Goal: Information Seeking & Learning: Understand process/instructions

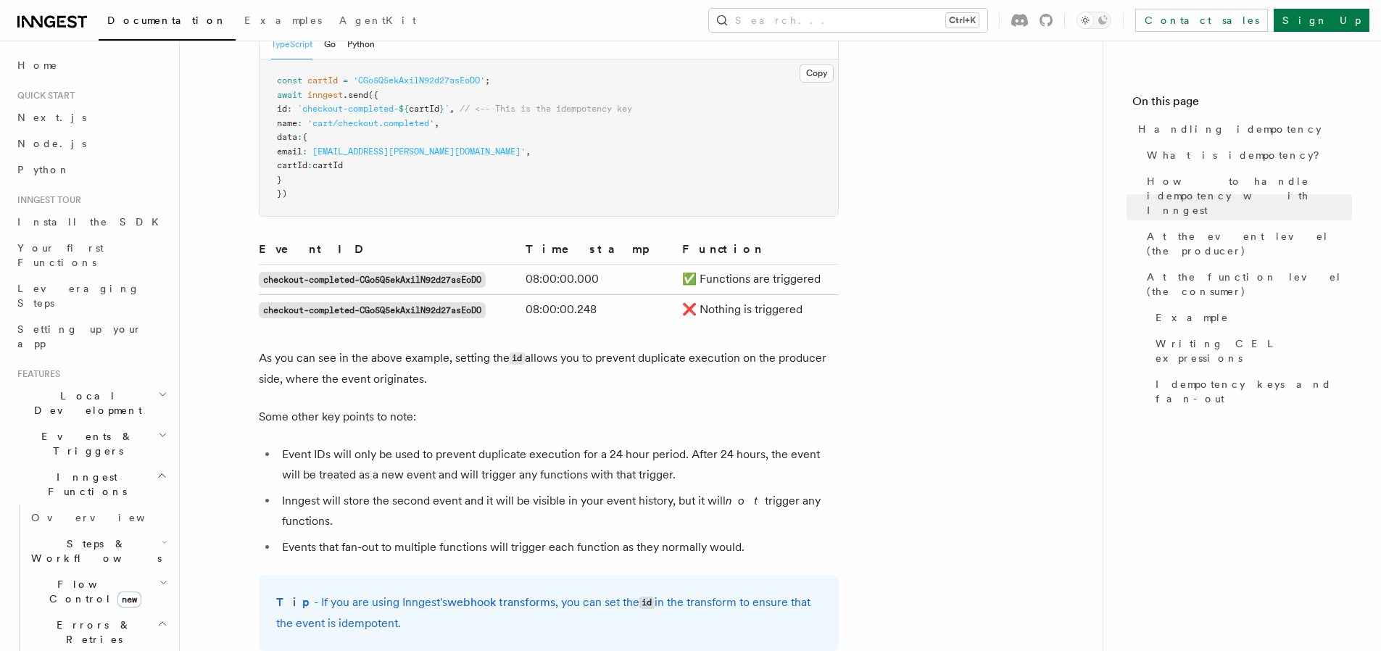
scroll to position [872, 0]
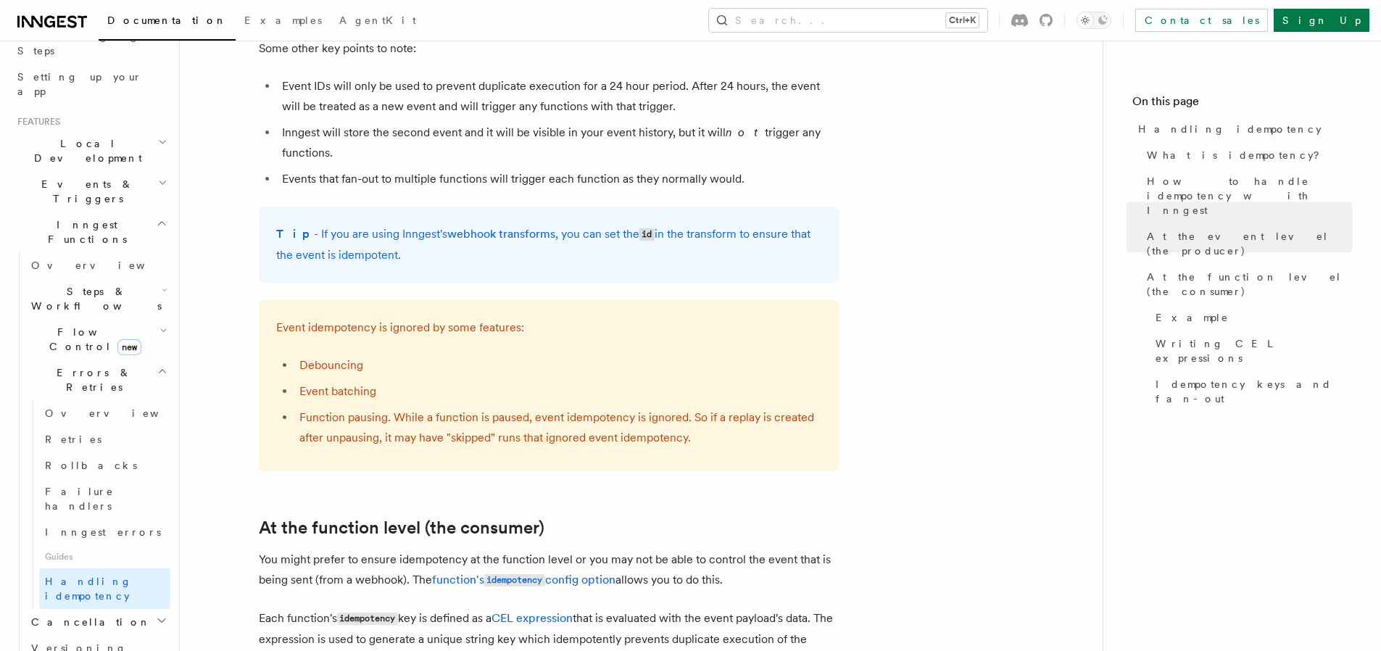
scroll to position [0, 0]
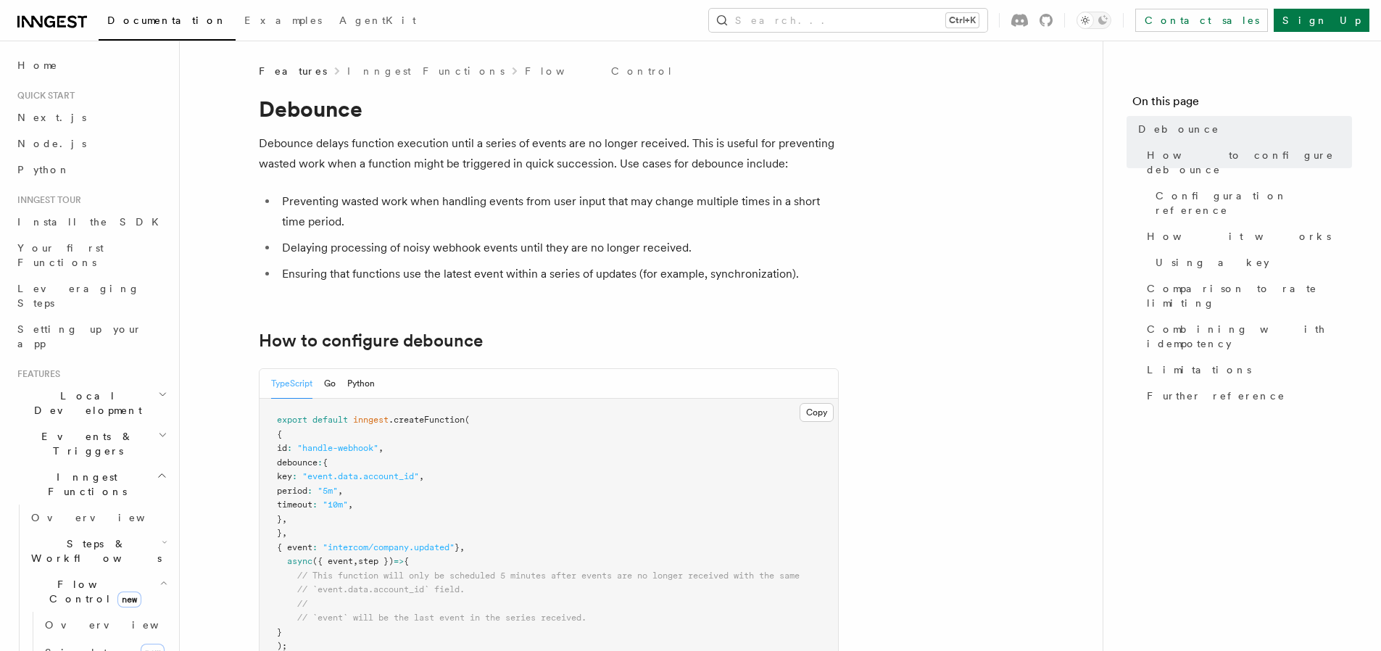
click at [307, 466] on span "debounce" at bounding box center [297, 463] width 41 height 10
copy span "debounce"
click at [618, 339] on h2 "How to configure debounce" at bounding box center [549, 341] width 580 height 20
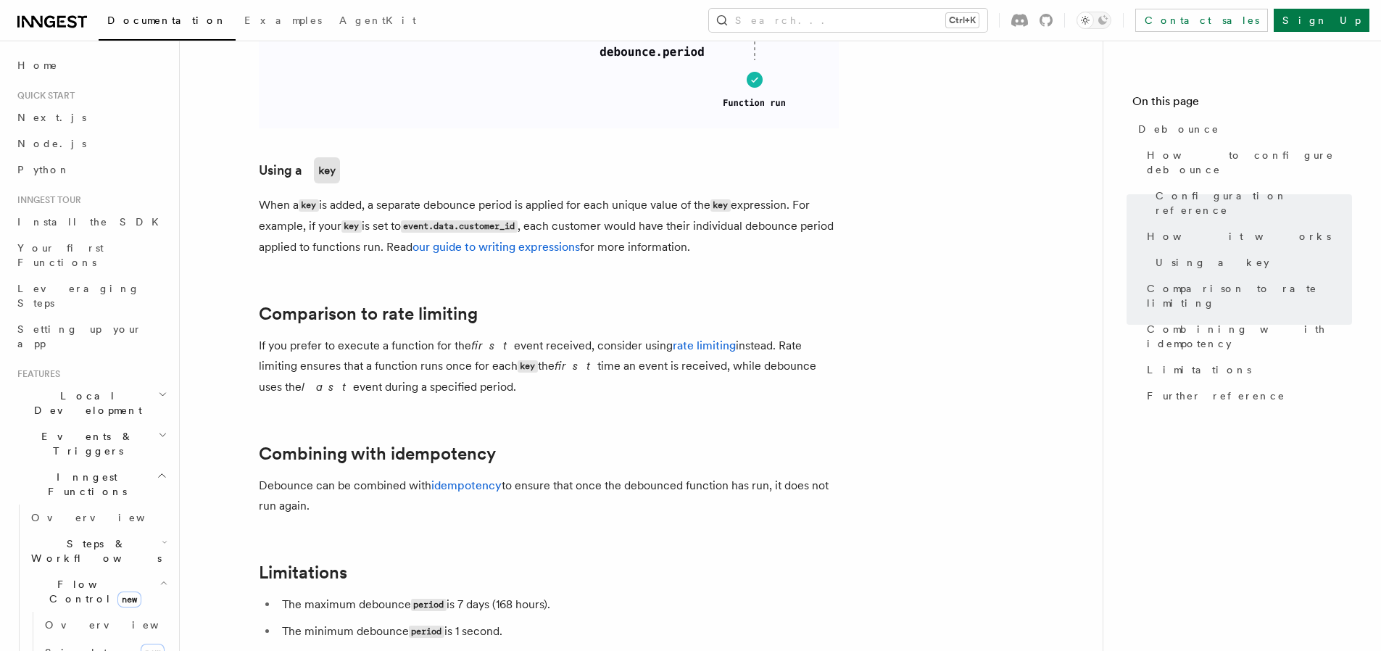
scroll to position [1216, 0]
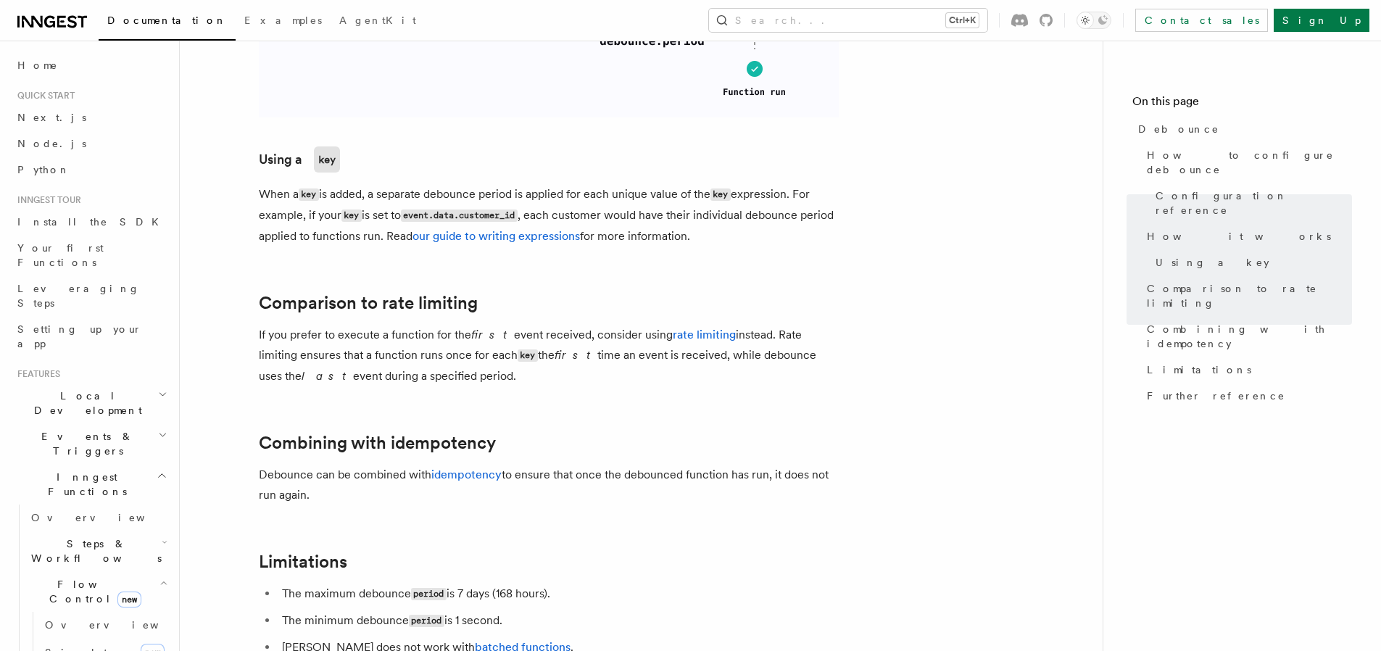
click at [453, 378] on p "If you prefer to execute a function for the first event received, consider usin…" at bounding box center [549, 356] width 580 height 62
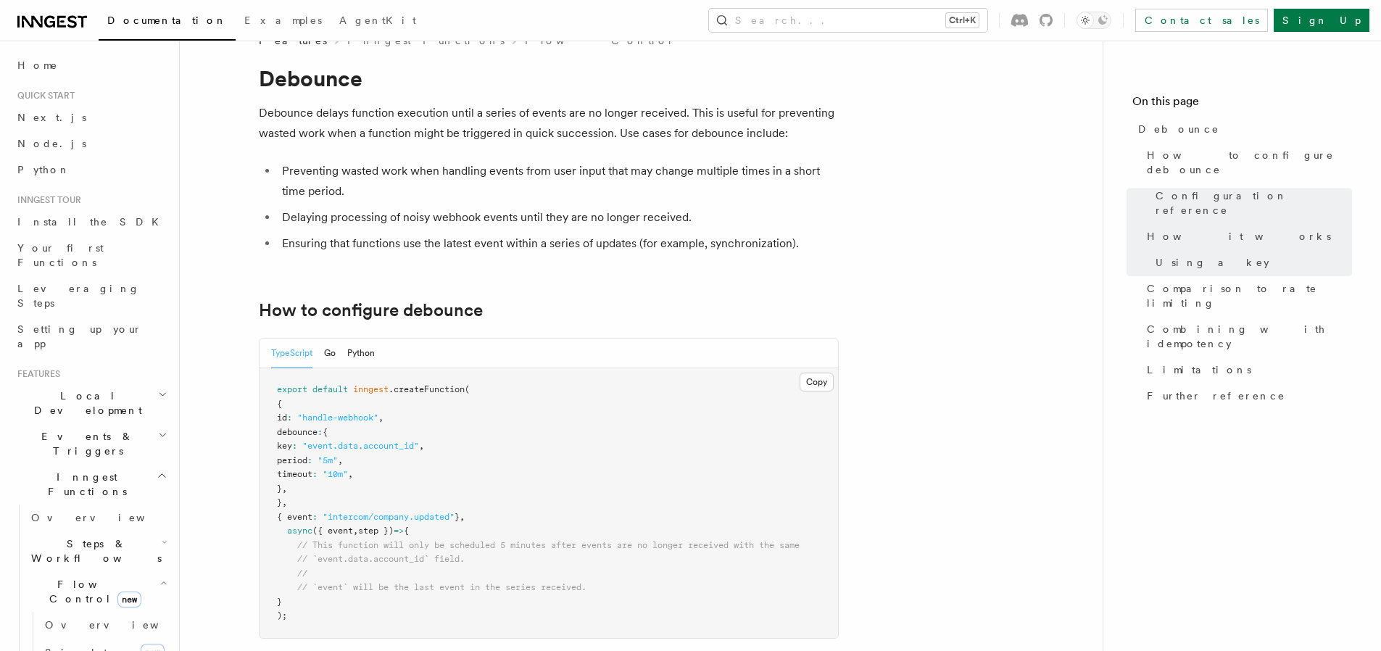
scroll to position [0, 0]
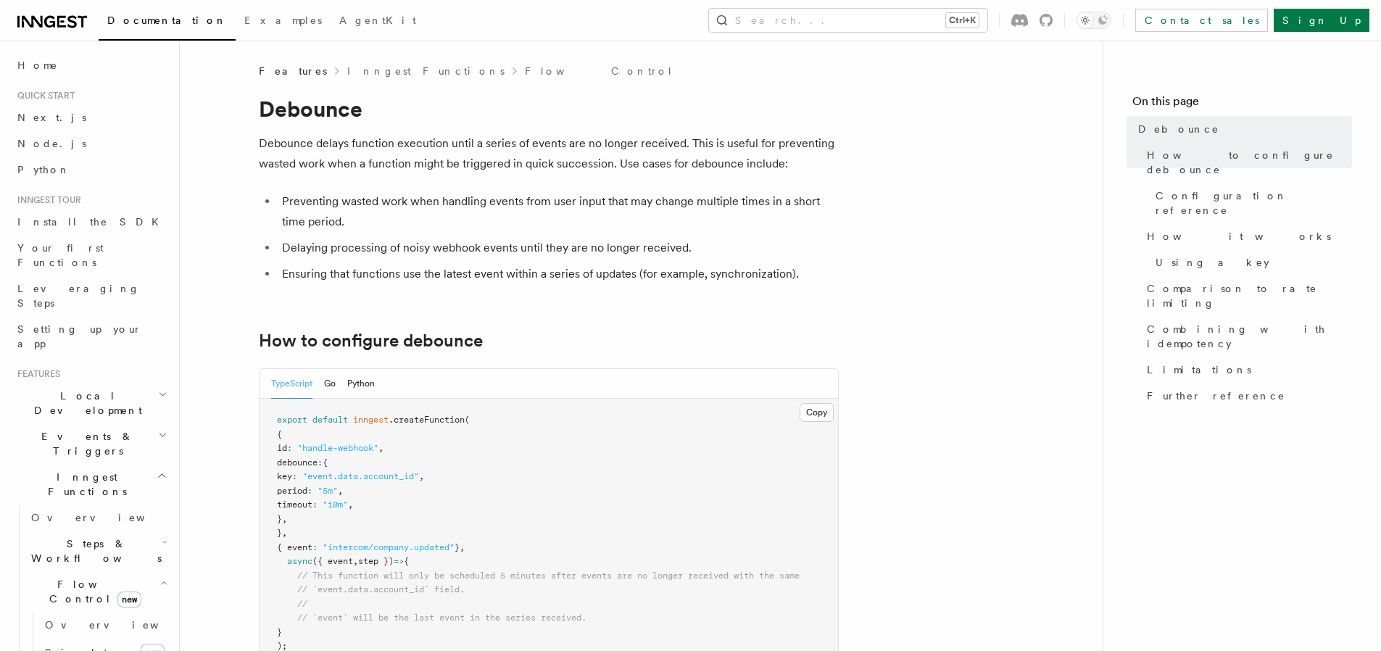
click at [639, 20] on div "Search... Ctrl+K Contact sales Sign Up" at bounding box center [915, 20] width 910 height 23
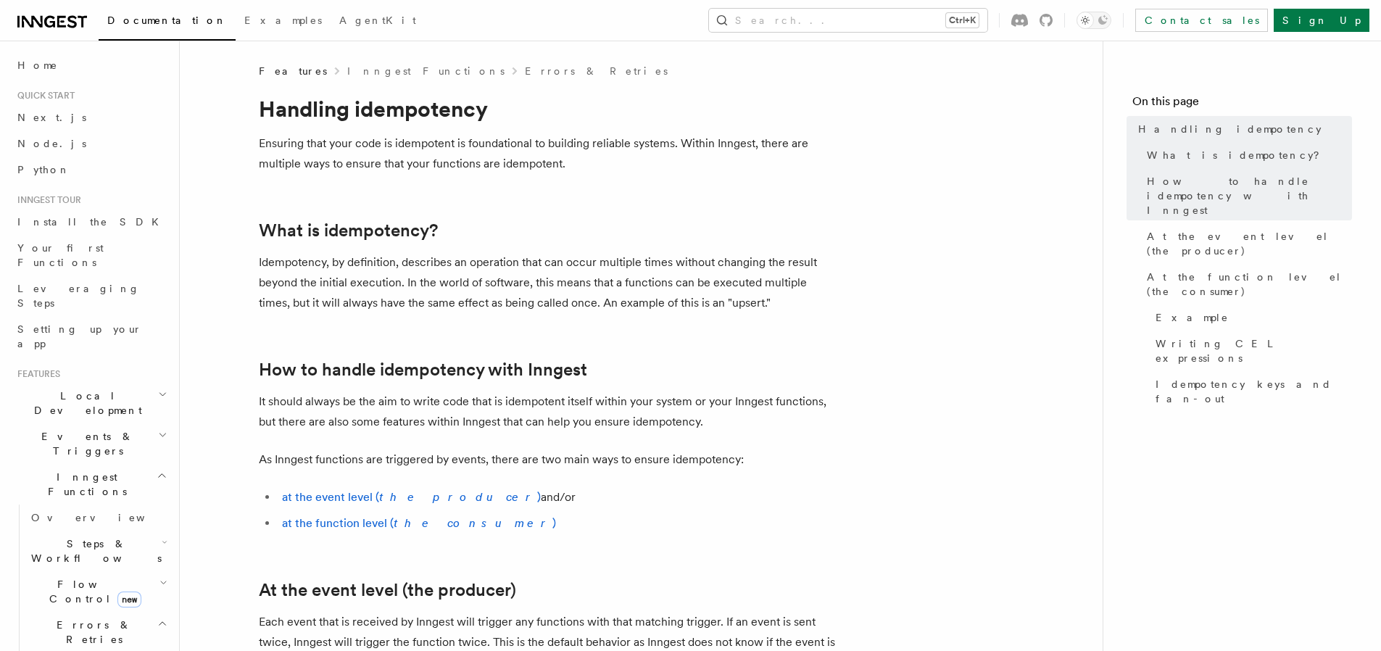
scroll to position [252, 0]
